Goal: Check status: Check status

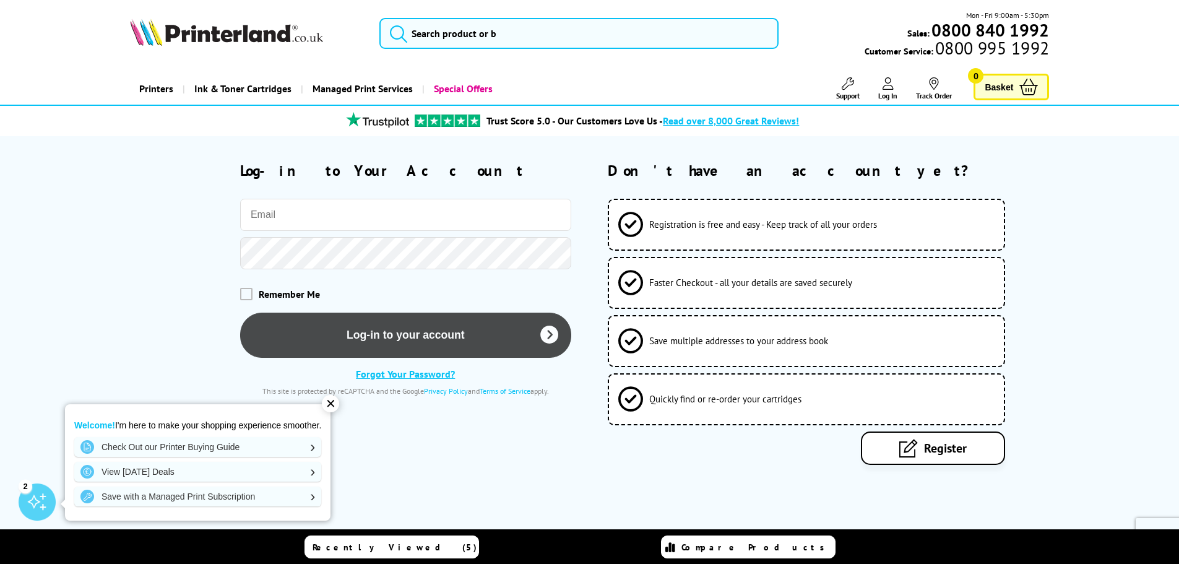
type input "[PERSON_NAME][EMAIL_ADDRESS][PERSON_NAME][DOMAIN_NAME]"
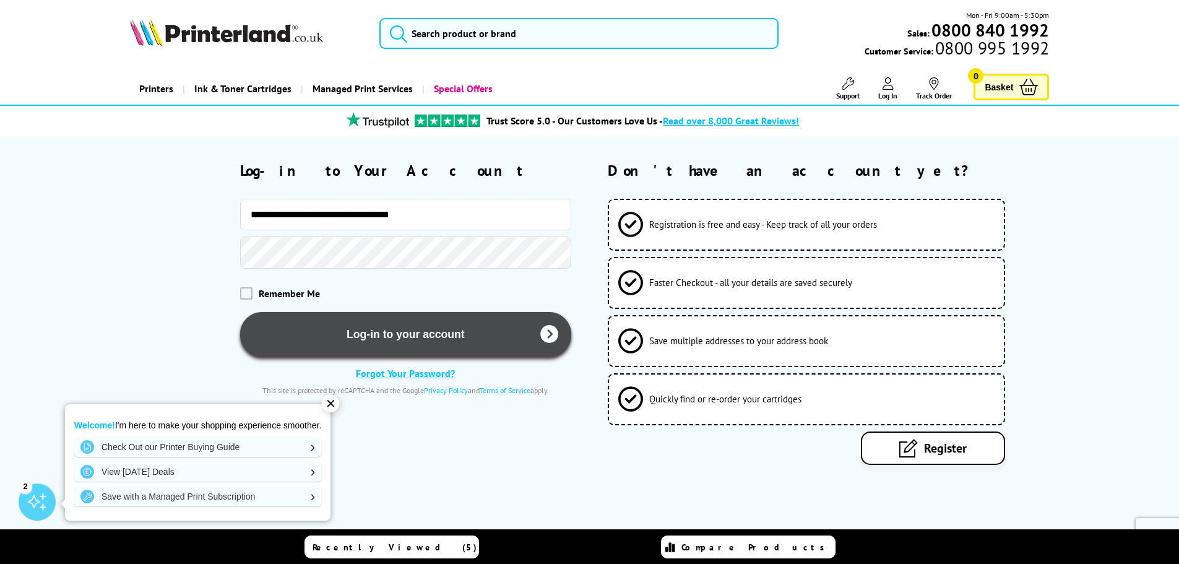
click at [383, 337] on button "Log-in to your account" at bounding box center [405, 334] width 331 height 45
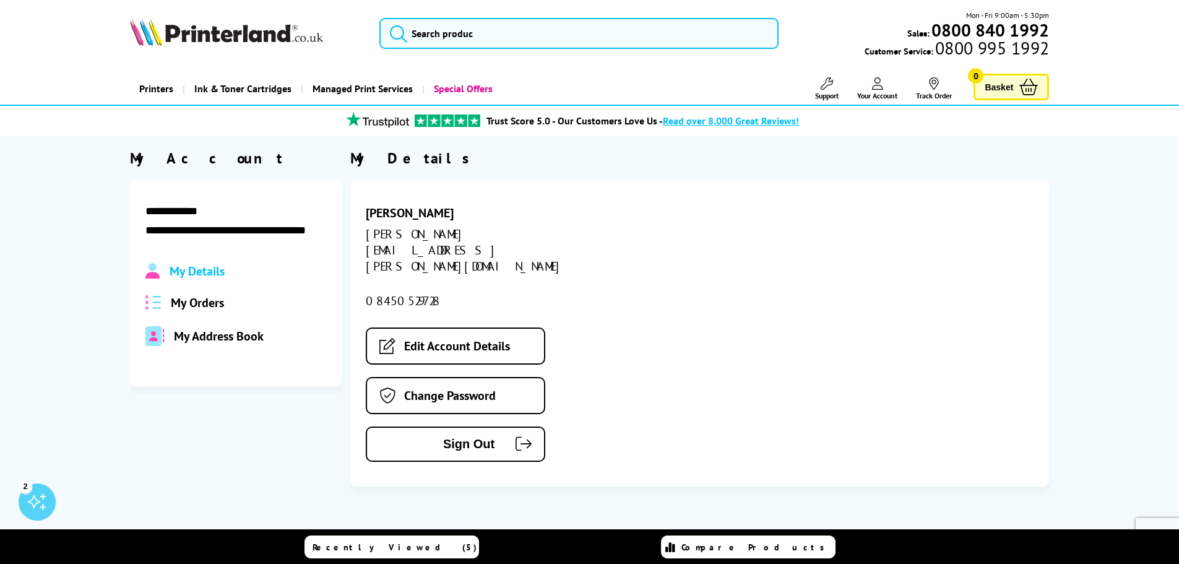
click at [199, 304] on span "My Orders" at bounding box center [197, 303] width 53 height 16
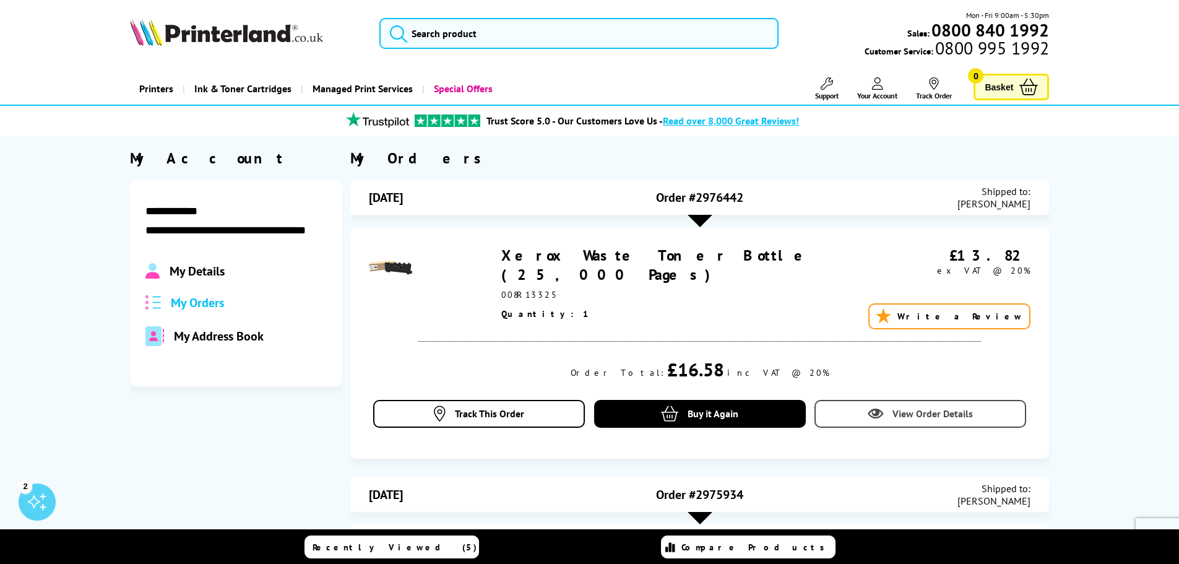
click at [925, 413] on span "View Order Details" at bounding box center [933, 413] width 80 height 12
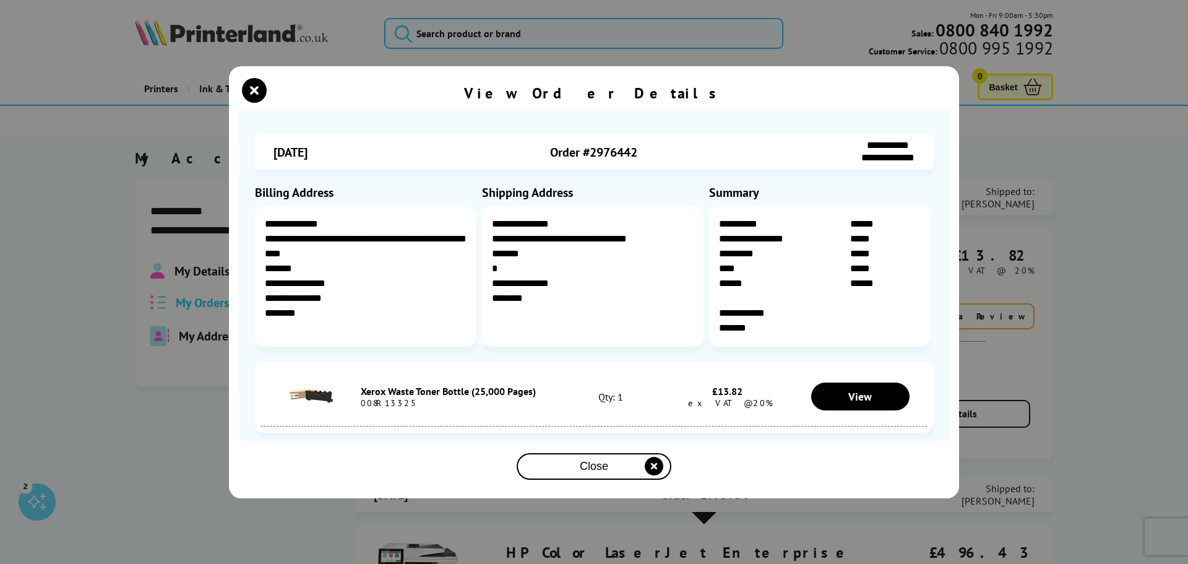
click at [545, 474] on div "Close" at bounding box center [594, 466] width 145 height 23
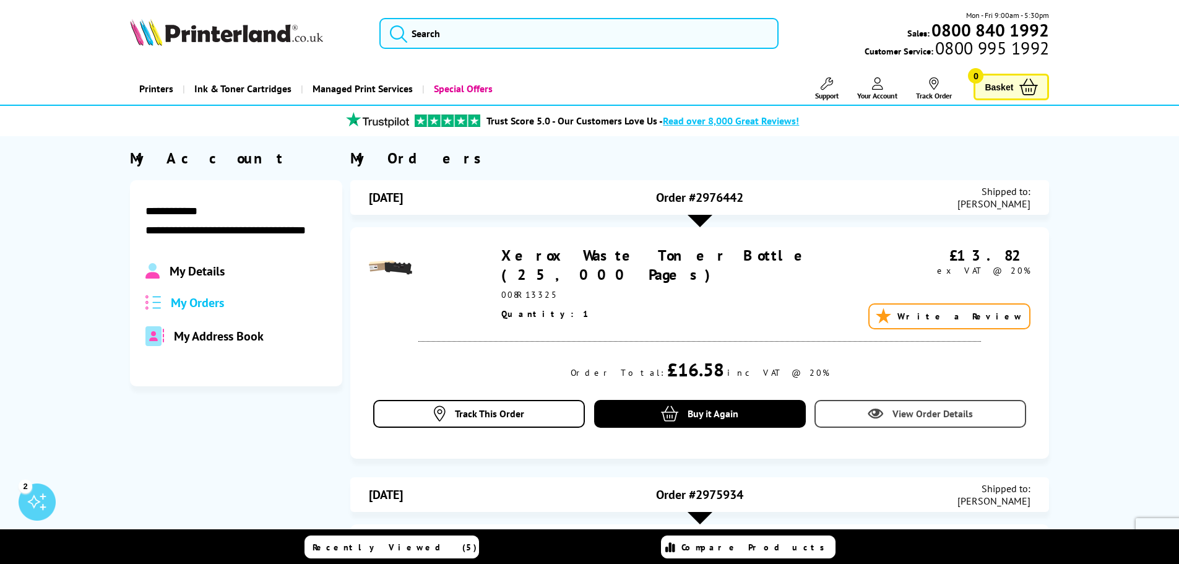
click at [949, 416] on span "View Order Details" at bounding box center [933, 413] width 80 height 12
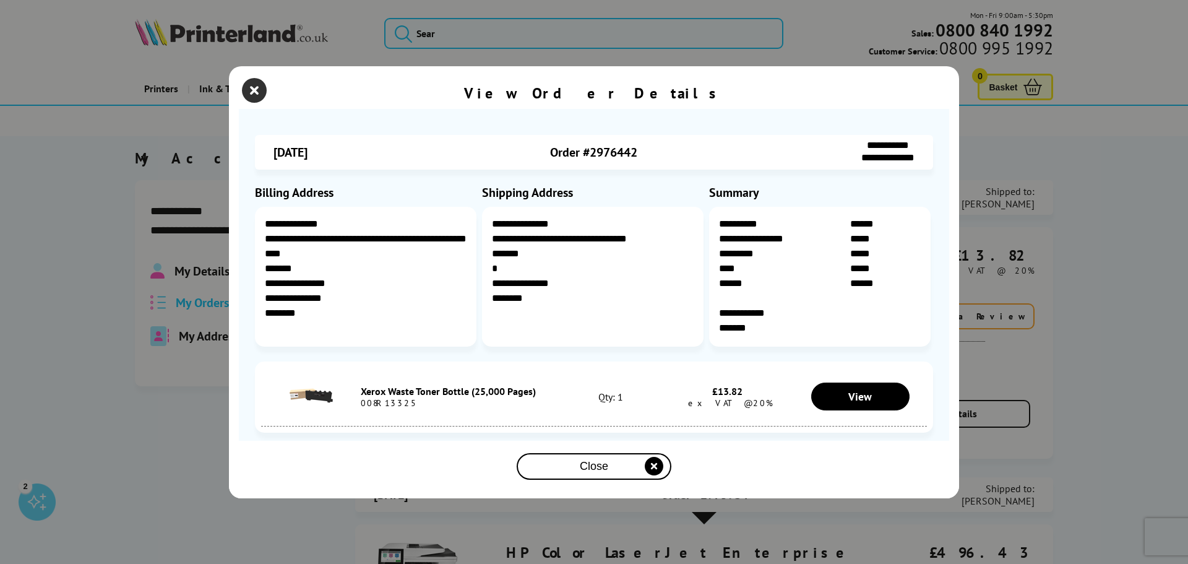
click at [257, 97] on icon "close modal" at bounding box center [254, 90] width 25 height 25
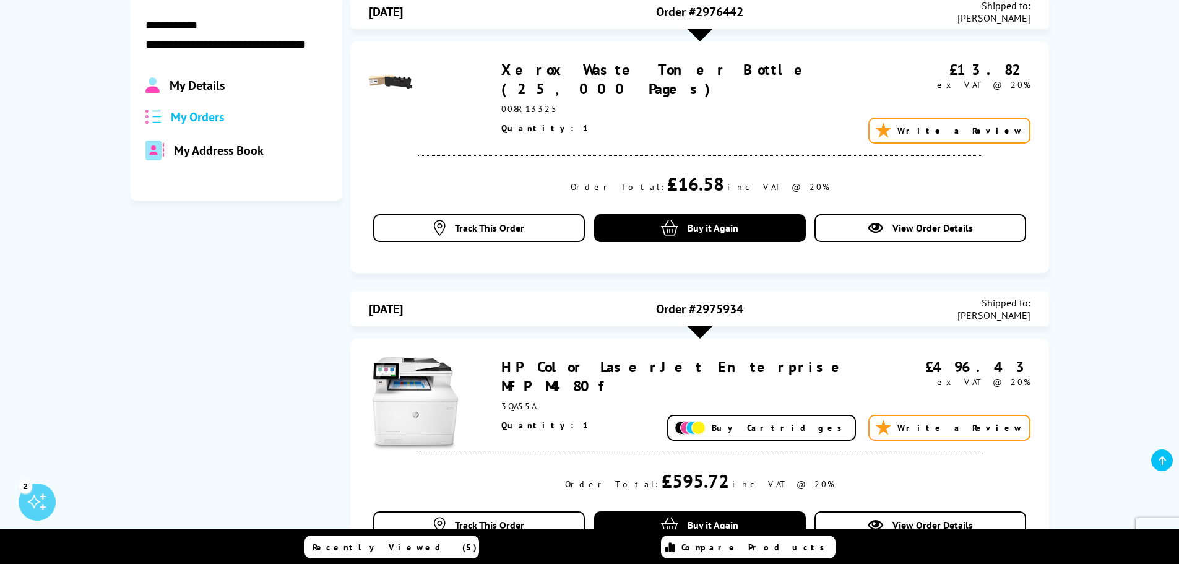
scroll to position [124, 0]
